Goal: Task Accomplishment & Management: Use online tool/utility

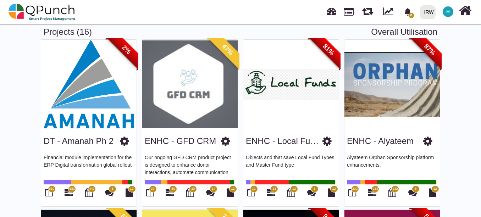
scroll to position [47, 0]
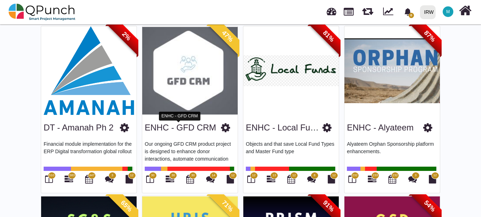
click at [188, 130] on link "ENHC - GFD CRM" at bounding box center [180, 128] width 71 height 10
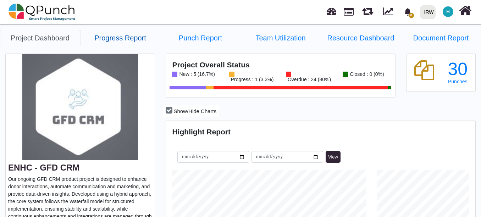
click at [134, 35] on link "Progress Report" at bounding box center [120, 38] width 80 height 16
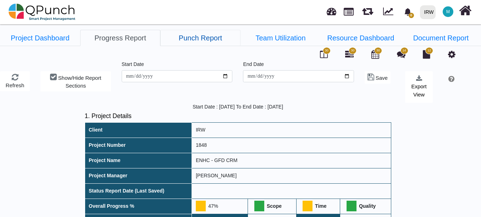
click at [199, 41] on link "Punch Report" at bounding box center [200, 38] width 80 height 16
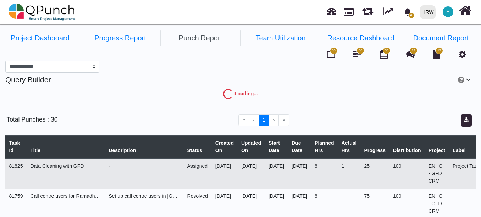
select select "***"
select select "****"
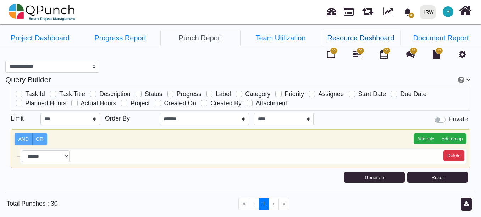
click at [351, 32] on link "Resource Dashboard" at bounding box center [361, 38] width 80 height 16
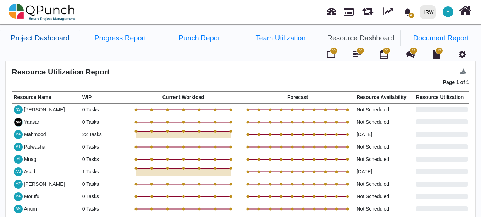
click at [53, 38] on link "Project Dashboard" at bounding box center [40, 38] width 80 height 16
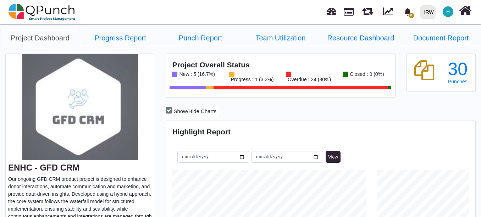
scroll to position [97, 103]
click at [130, 39] on link "Progress Report" at bounding box center [120, 38] width 80 height 16
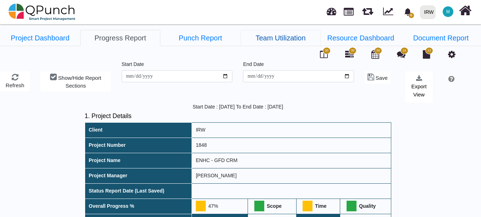
click at [283, 37] on link "Team Utilization" at bounding box center [281, 38] width 80 height 16
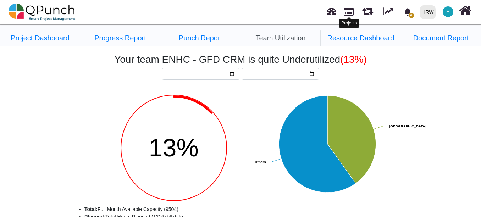
click at [347, 13] on link at bounding box center [349, 11] width 10 height 12
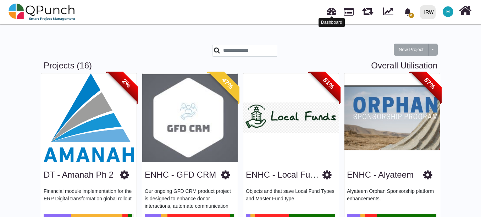
click at [330, 11] on link at bounding box center [332, 11] width 10 height 12
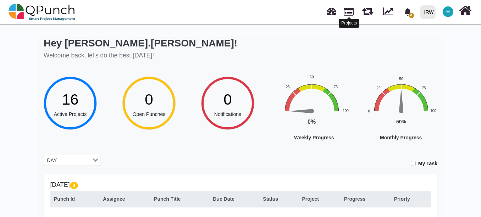
click at [346, 12] on link at bounding box center [349, 11] width 10 height 12
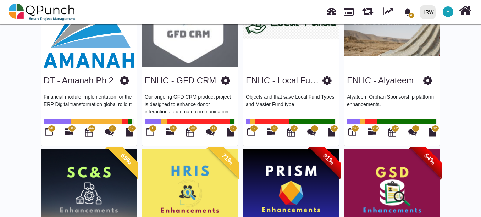
scroll to position [95, 0]
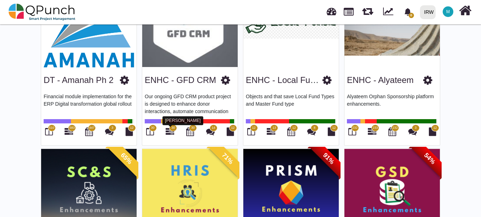
click at [172, 132] on icon at bounding box center [170, 131] width 9 height 9
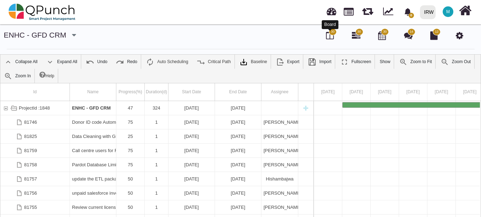
drag, startPoint x: 331, startPoint y: 35, endPoint x: 317, endPoint y: 45, distance: 17.4
click at [331, 35] on icon at bounding box center [330, 35] width 8 height 9
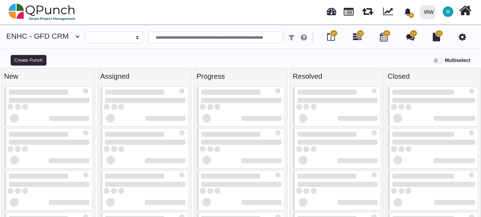
select select
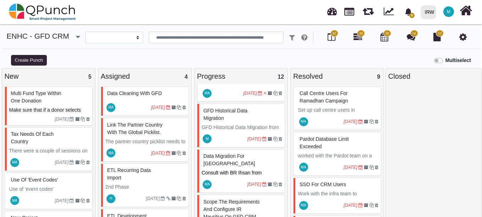
scroll to position [426, 0]
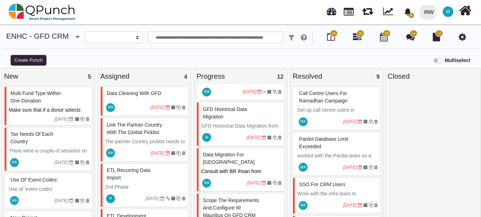
click at [233, 106] on span "GFD Historical Data Migration" at bounding box center [225, 112] width 44 height 13
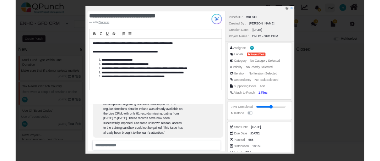
scroll to position [404, 0]
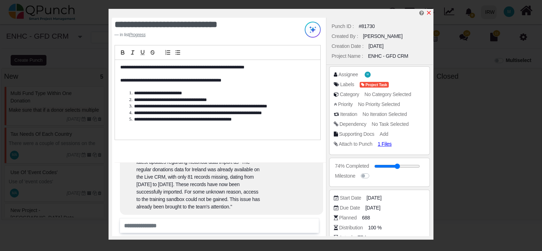
click at [431, 13] on icon "x" at bounding box center [429, 13] width 6 height 6
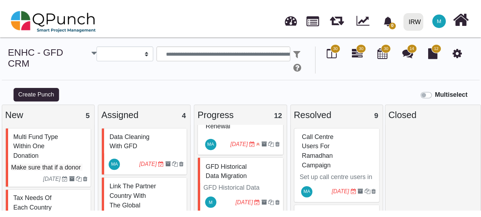
scroll to position [419, 0]
